Goal: Task Accomplishment & Management: Manage account settings

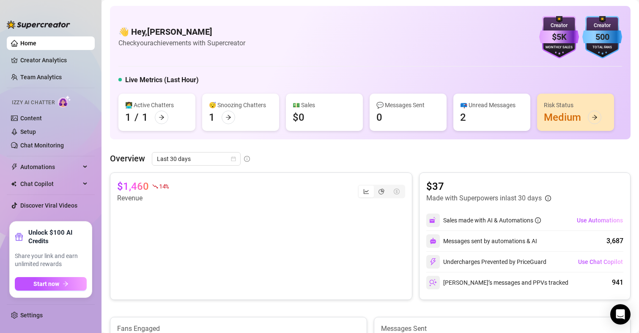
click at [26, 121] on link "Content" at bounding box center [31, 118] width 22 height 7
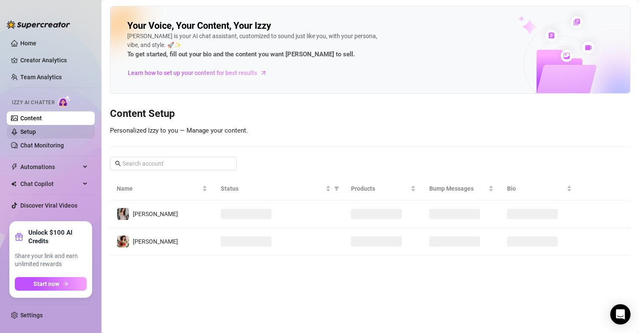
click at [26, 133] on link "Setup" at bounding box center [28, 131] width 16 height 7
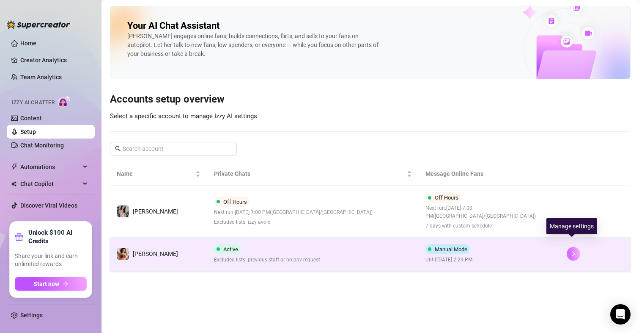
click at [577, 247] on button "button" at bounding box center [574, 254] width 14 height 14
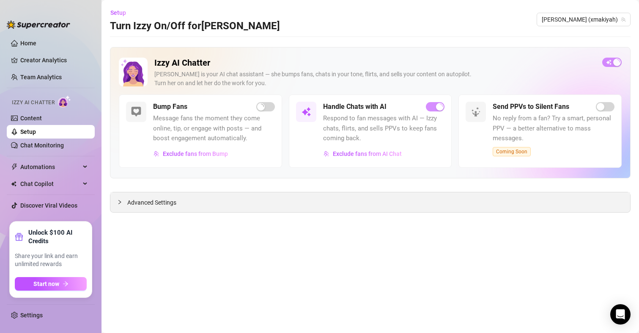
click at [162, 198] on div "Izzy AI Chatter [PERSON_NAME] is your AI chat assistant — she bumps fans, chats…" at bounding box center [370, 129] width 521 height 165
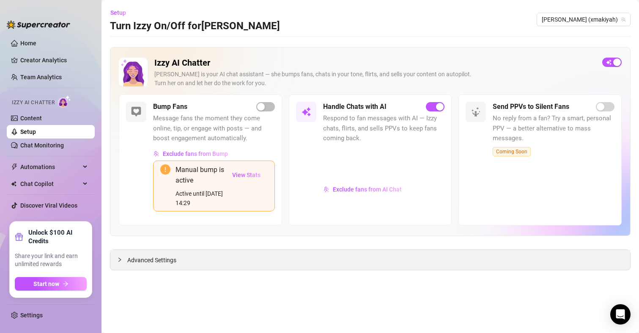
click at [163, 255] on div "Advanced Settings" at bounding box center [370, 260] width 520 height 20
click at [161, 262] on span "Advanced Settings" at bounding box center [151, 259] width 49 height 9
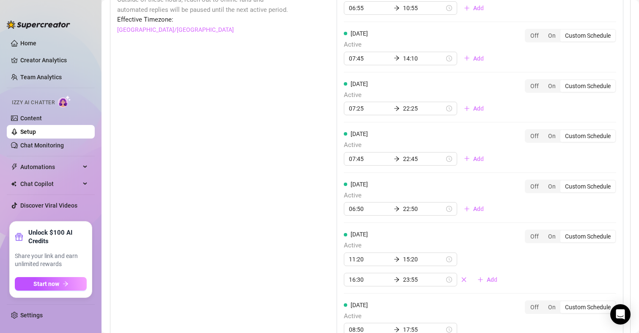
scroll to position [888, 0]
